Goal: Complete application form: Complete application form

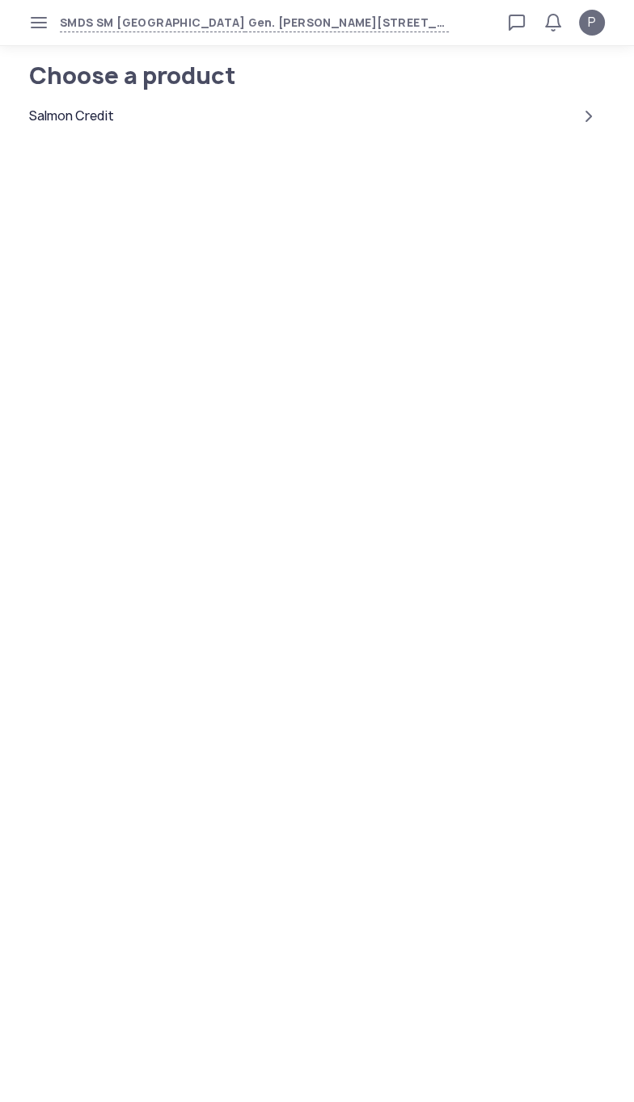
click at [114, 121] on div "Salmon Credit" at bounding box center [71, 116] width 85 height 19
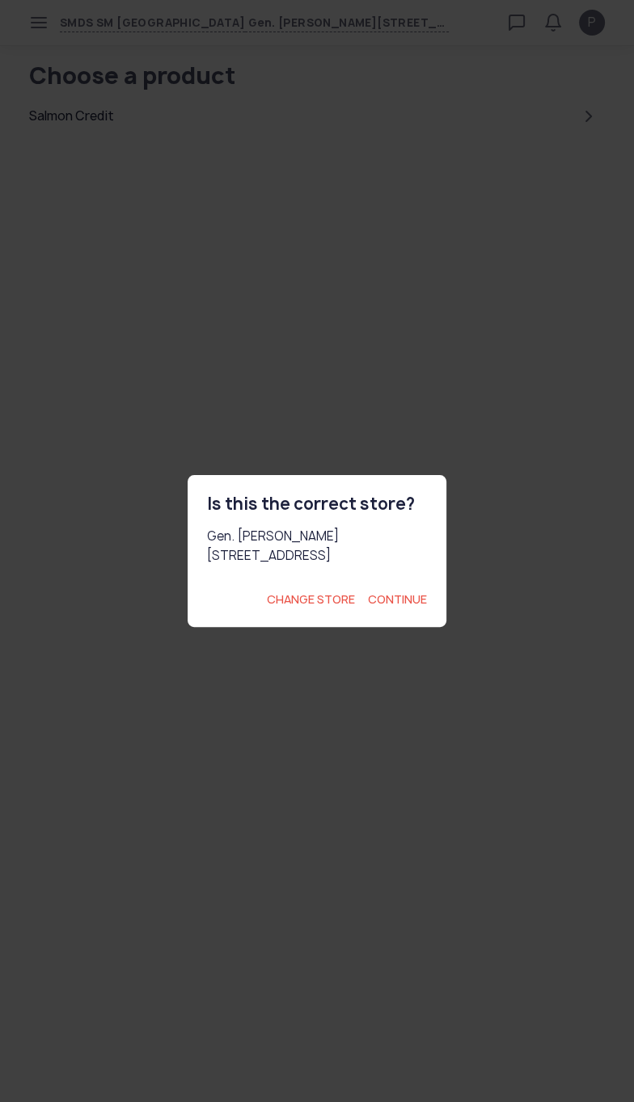
click at [419, 608] on span "Continue" at bounding box center [397, 599] width 59 height 16
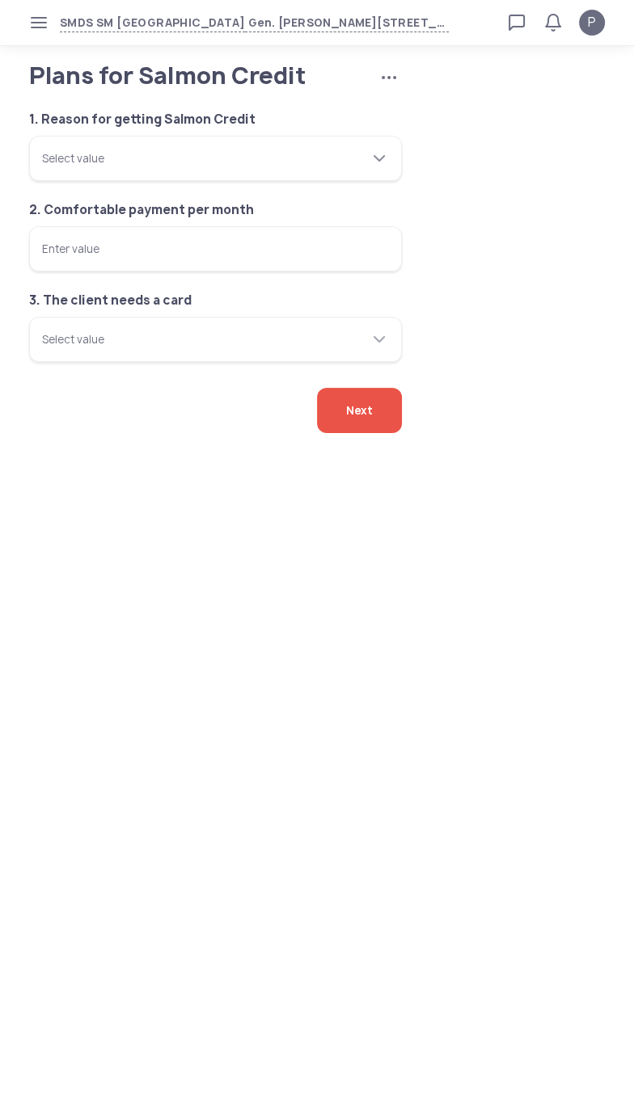
click at [287, 181] on div "Select value" at bounding box center [205, 158] width 327 height 45
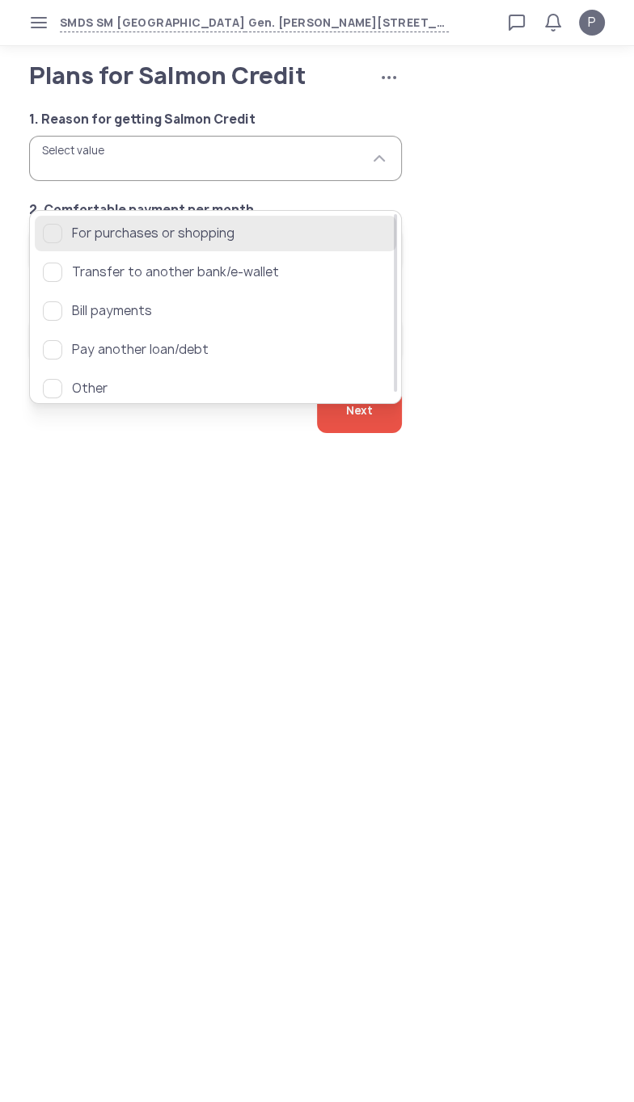
click at [205, 239] on span "For purchases or shopping" at bounding box center [230, 233] width 316 height 19
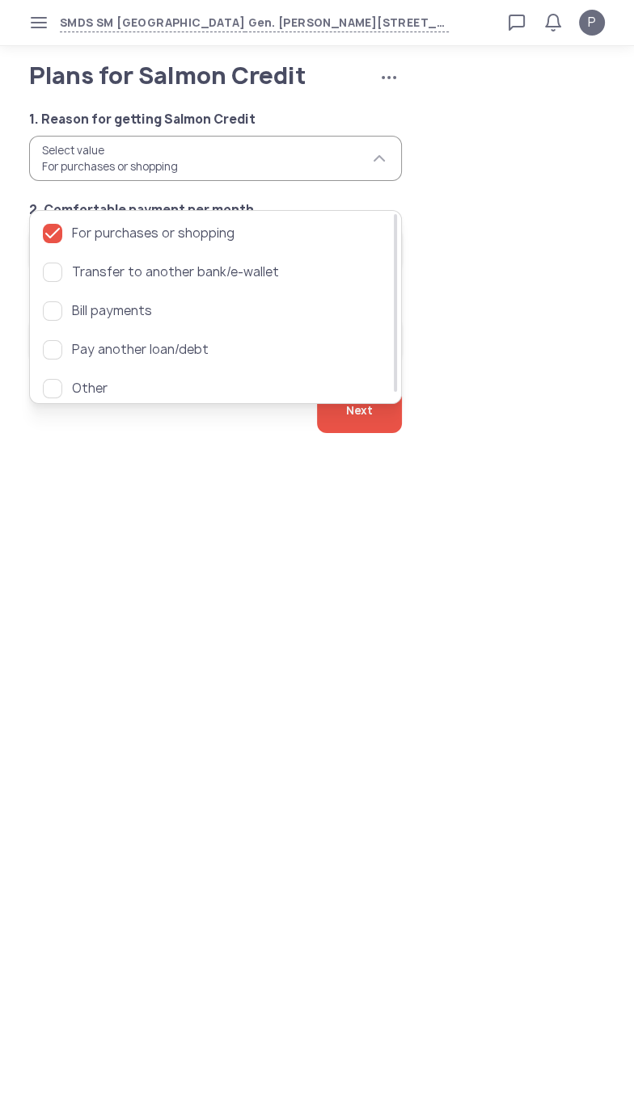
click at [175, 495] on app-applications "Plans for Salmon Credit Cancel application 1. Reason for getting Salmon Credit …" at bounding box center [317, 280] width 634 height 430
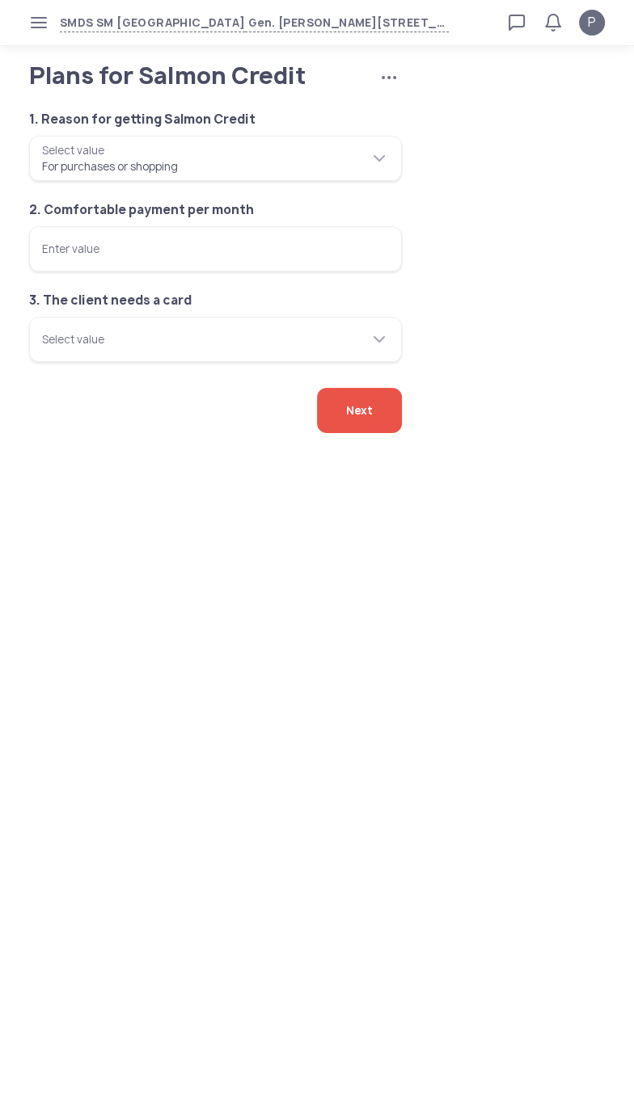
click at [229, 272] on input "Enter value" at bounding box center [215, 248] width 373 height 45
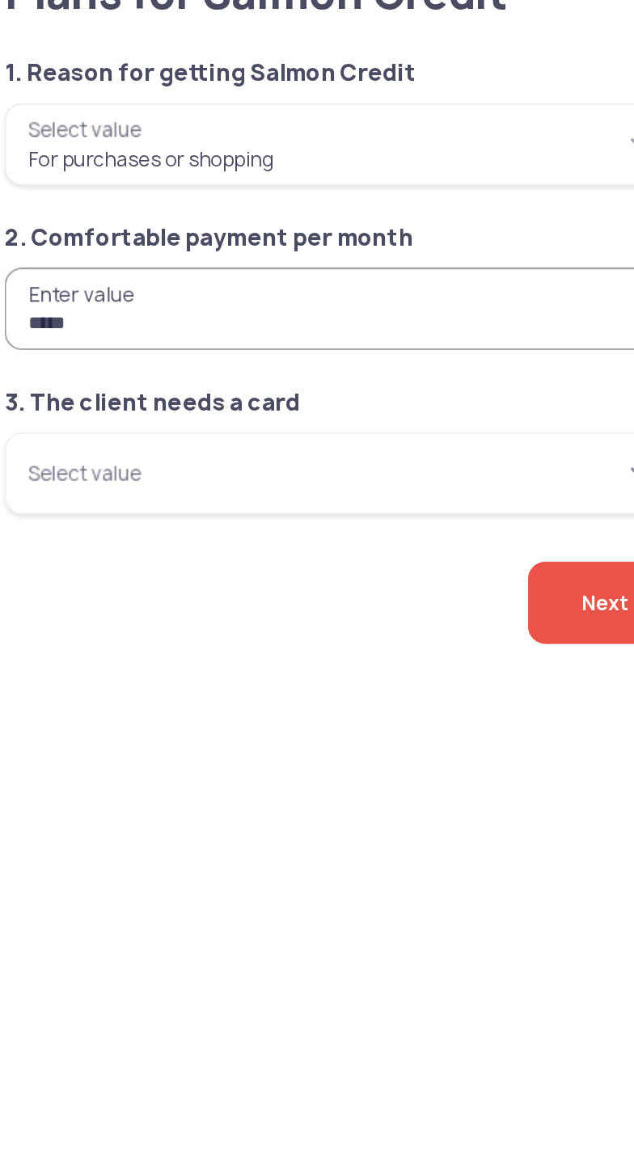
type input "*****"
click at [265, 362] on input "Select value" at bounding box center [215, 339] width 373 height 45
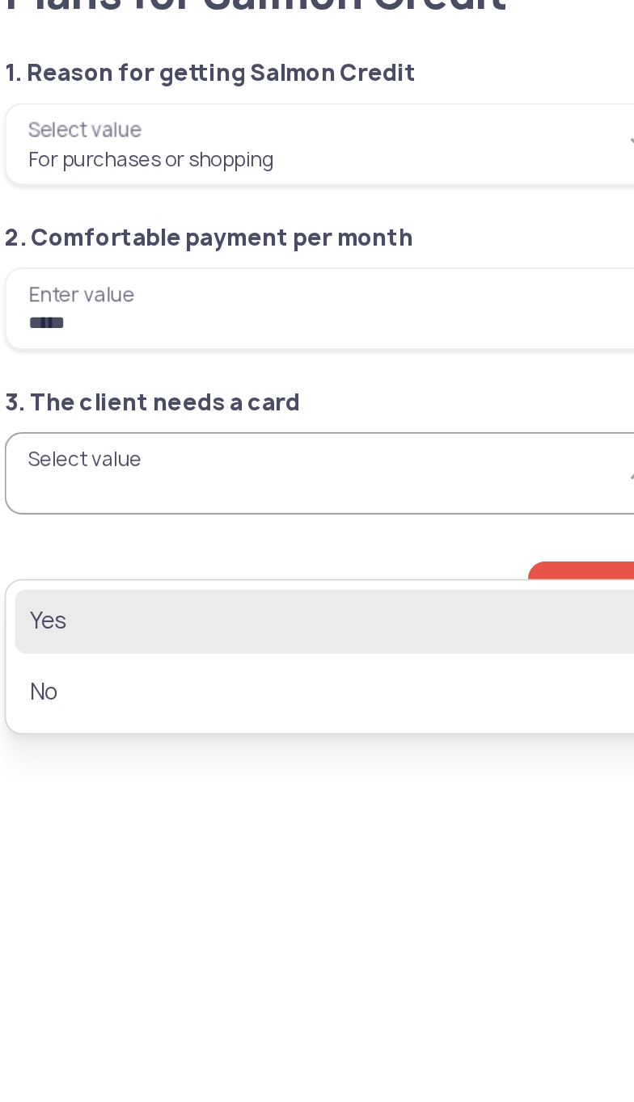
click at [57, 419] on span "Yes" at bounding box center [204, 420] width 322 height 19
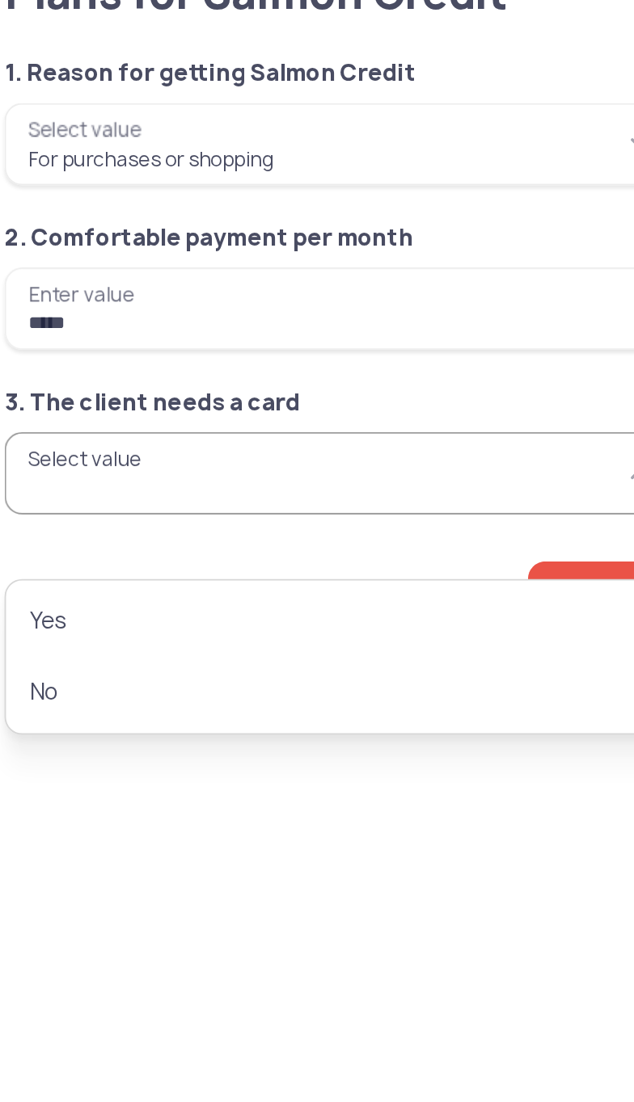
type input "***"
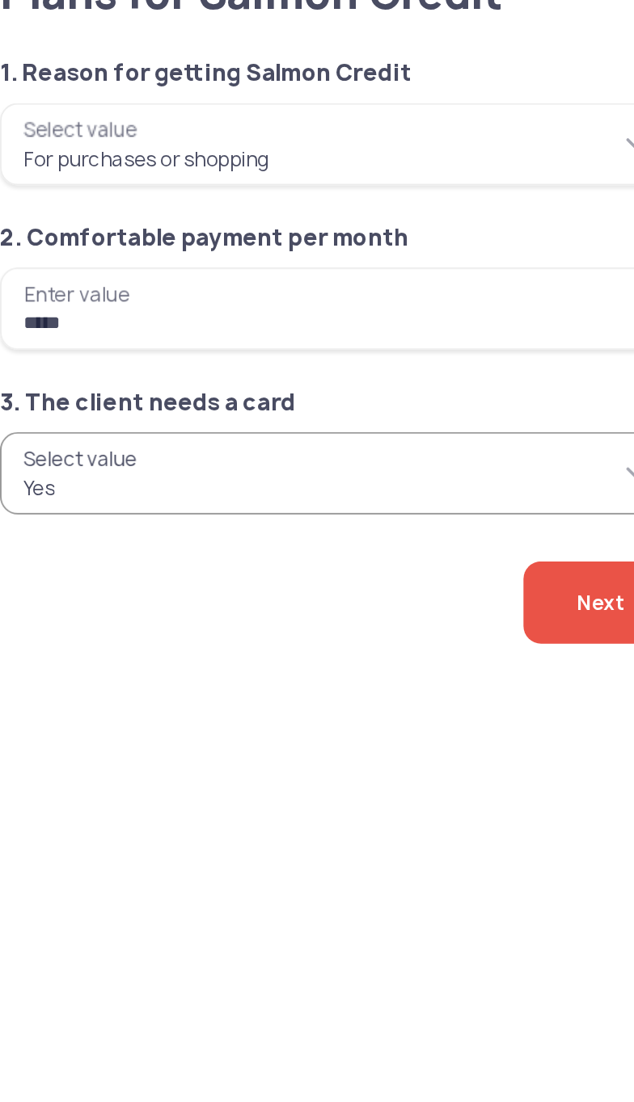
click at [347, 433] on span "Next" at bounding box center [359, 410] width 27 height 45
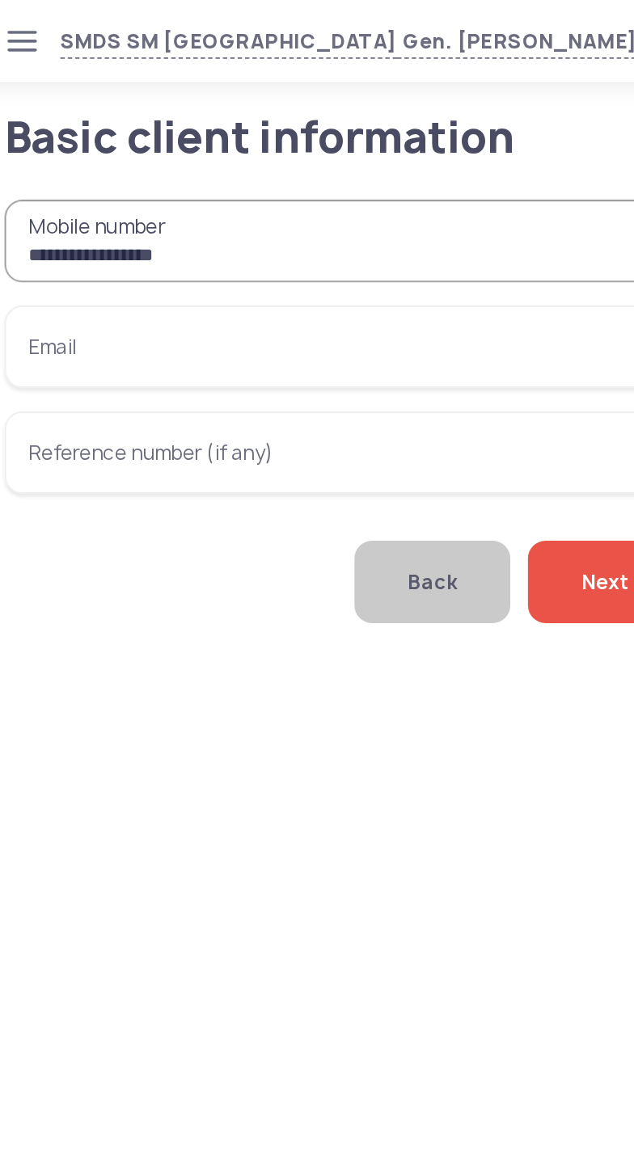
type input "**********"
click at [290, 209] on input "Email" at bounding box center [215, 190] width 373 height 45
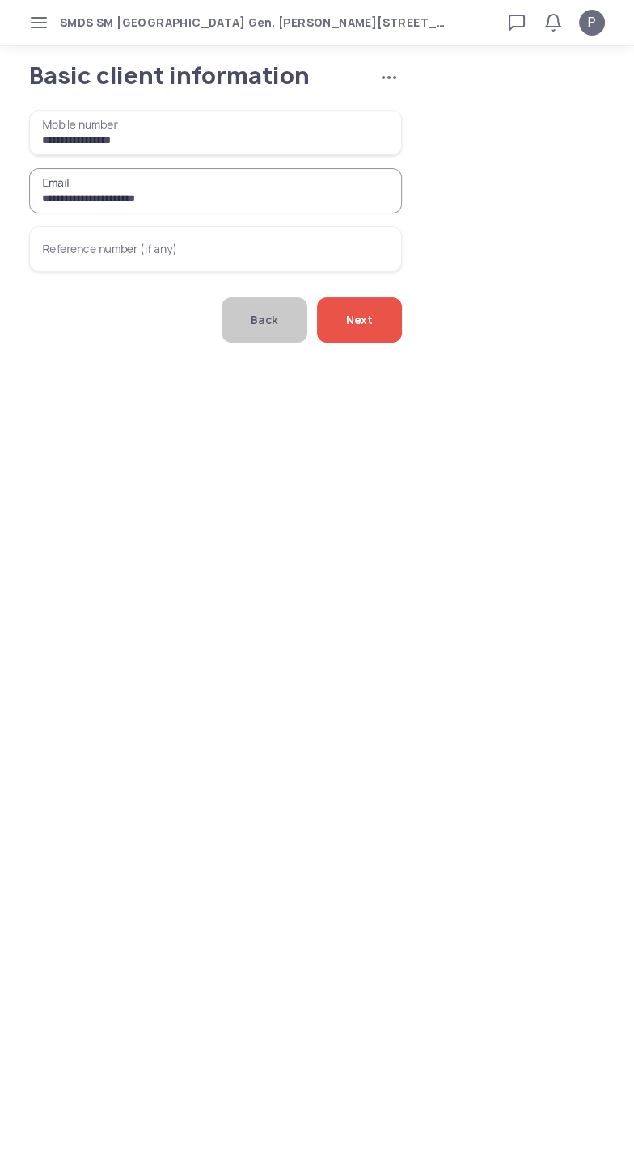
type input "**********"
click at [387, 343] on div "Next" at bounding box center [359, 319] width 85 height 45
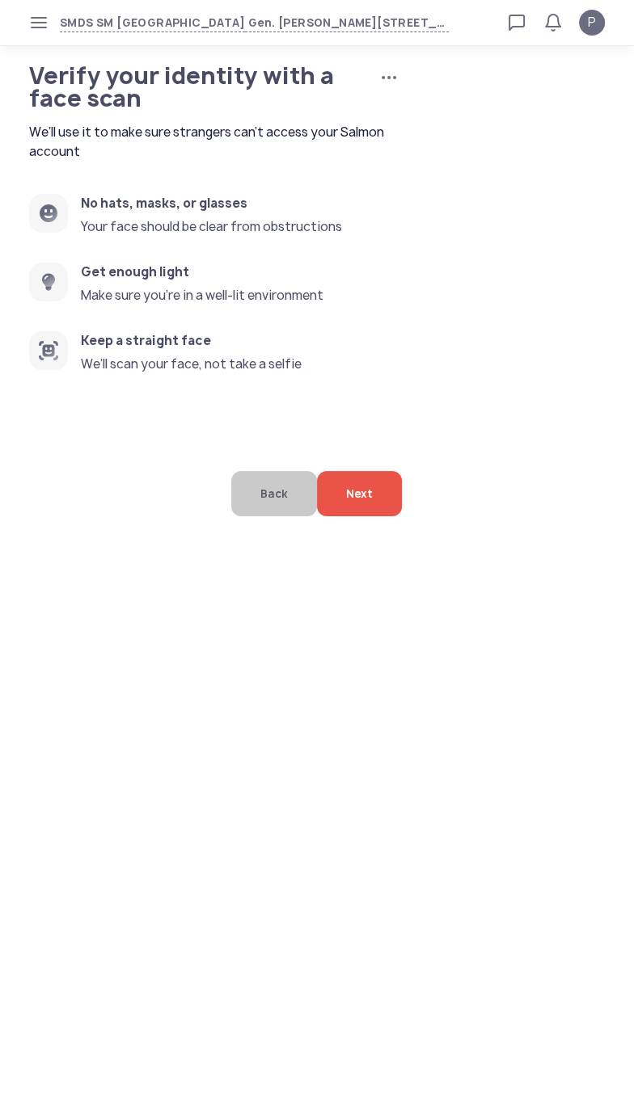
click at [396, 516] on div "Next" at bounding box center [359, 493] width 85 height 45
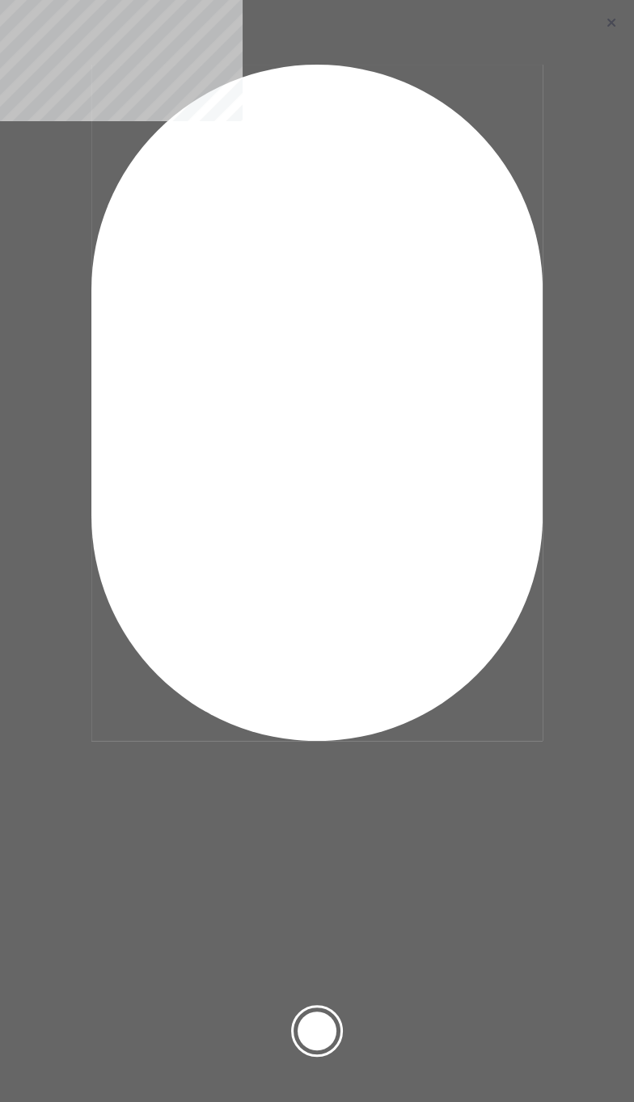
click at [338, 1045] on div at bounding box center [317, 1057] width 634 height 91
click at [335, 1038] on div at bounding box center [316, 1031] width 39 height 39
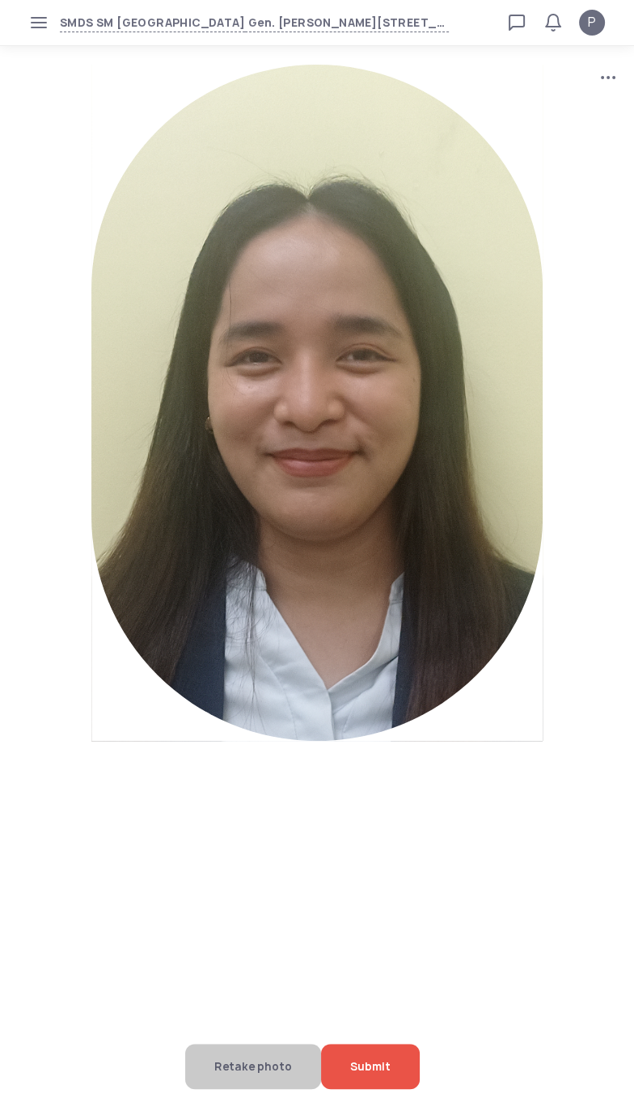
click at [378, 1057] on span "Submit" at bounding box center [370, 1066] width 40 height 45
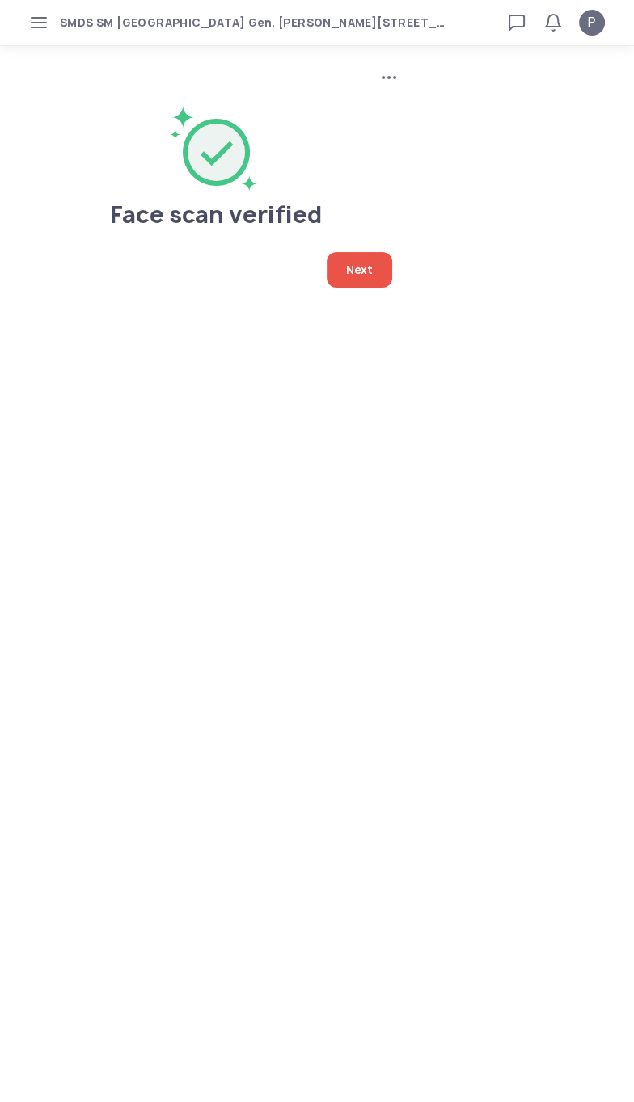
click at [375, 265] on div "Next" at bounding box center [358, 270] width 65 height 36
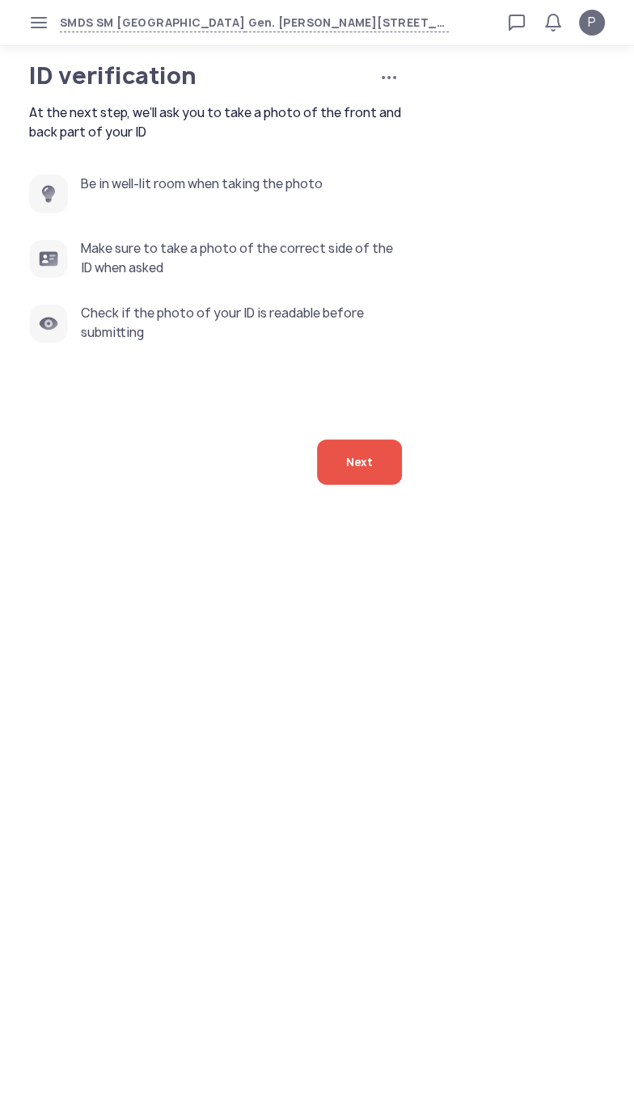
click at [346, 485] on span "Next" at bounding box center [359, 462] width 27 height 45
